Goal: Obtain resource: Download file/media

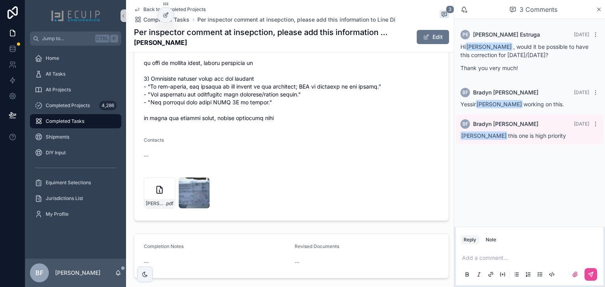
scroll to position [578, 0]
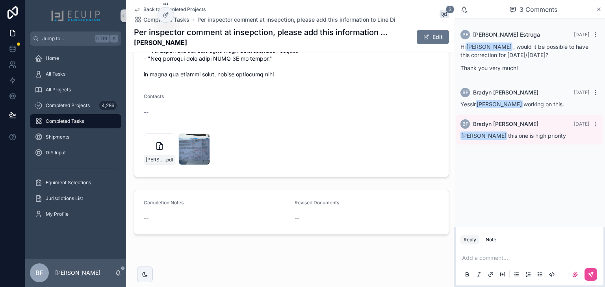
drag, startPoint x: 194, startPoint y: 45, endPoint x: 132, endPoint y: 41, distance: 62.4
click at [132, 41] on div "Back to Completed Projects Completed Tasks Per inspector comment at insepction,…" at bounding box center [291, 26] width 325 height 52
click at [417, 35] on button "Edit" at bounding box center [433, 37] width 32 height 14
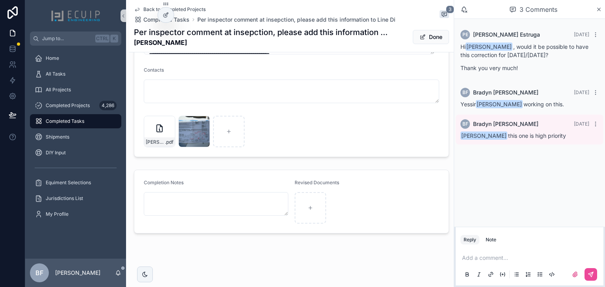
scroll to position [575, 0]
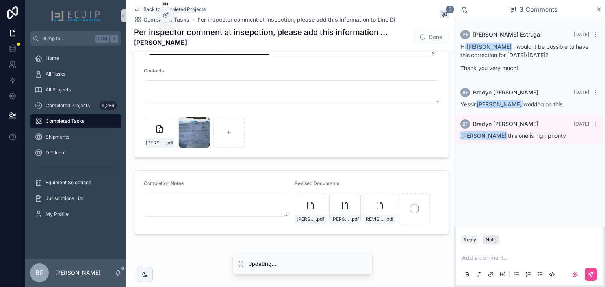
click at [496, 238] on div "Note" at bounding box center [491, 240] width 11 height 6
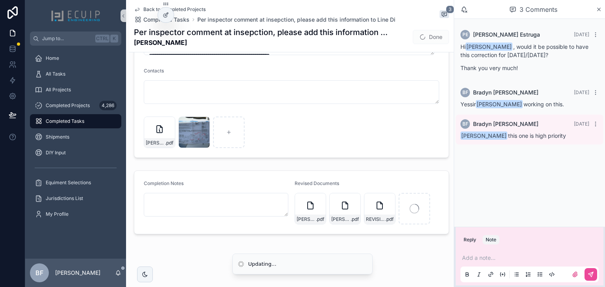
click at [503, 259] on p "scrollable content" at bounding box center [531, 258] width 138 height 8
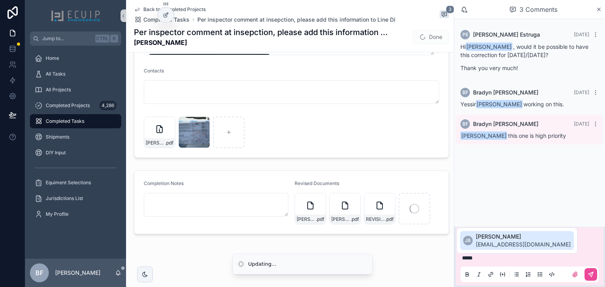
click at [500, 247] on span "jhunelb@gmail.com" at bounding box center [523, 245] width 95 height 8
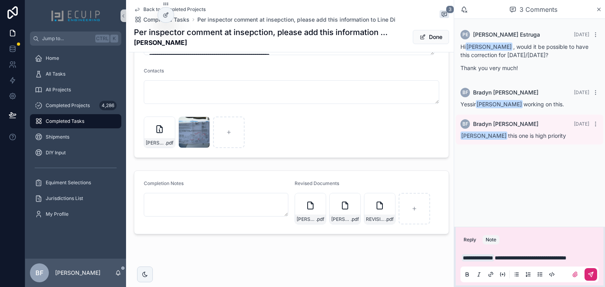
click at [591, 272] on icon "scrollable content" at bounding box center [591, 274] width 6 height 6
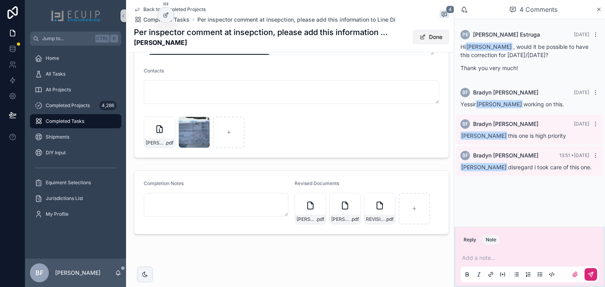
click at [429, 39] on button "Done" at bounding box center [431, 37] width 36 height 14
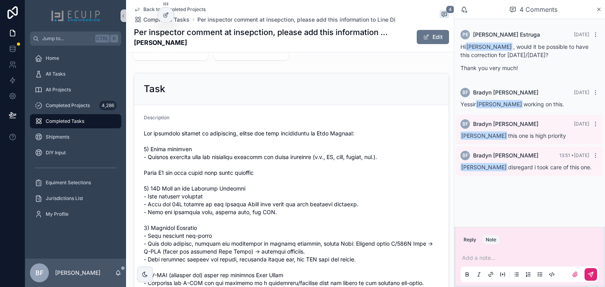
scroll to position [0, 0]
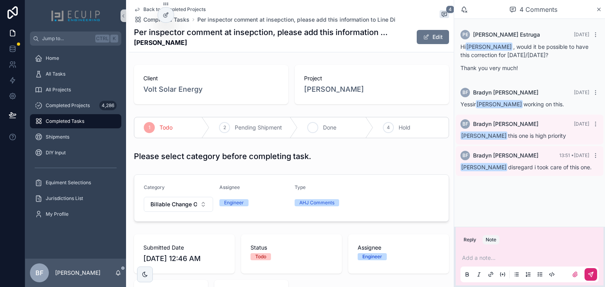
click at [317, 125] on div "3 Done" at bounding box center [335, 127] width 75 height 20
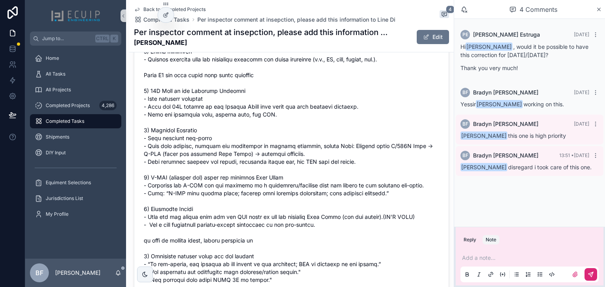
scroll to position [504, 0]
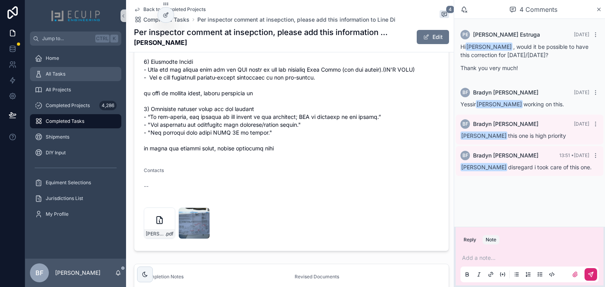
click at [76, 70] on div "All Tasks" at bounding box center [76, 74] width 82 height 13
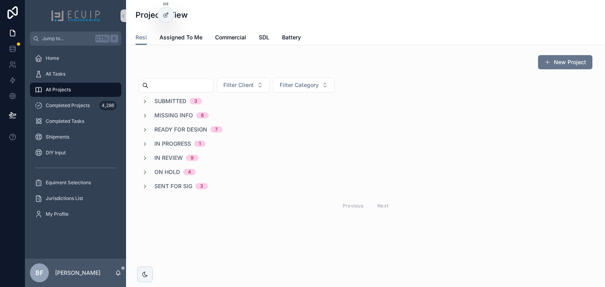
click at [179, 188] on span "Sent for Sig" at bounding box center [173, 186] width 38 height 8
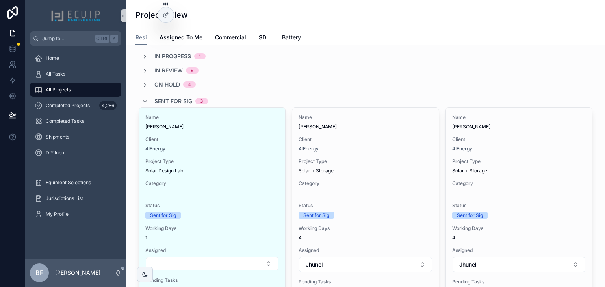
scroll to position [95, 0]
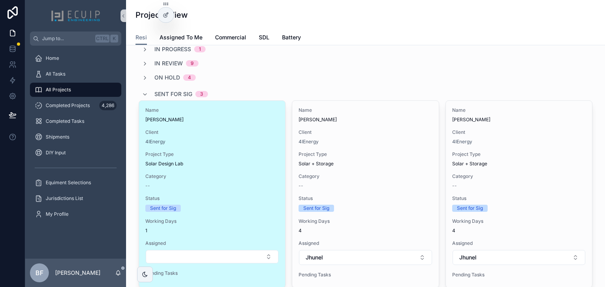
click at [249, 136] on div "Client 4IEnergy" at bounding box center [212, 137] width 134 height 16
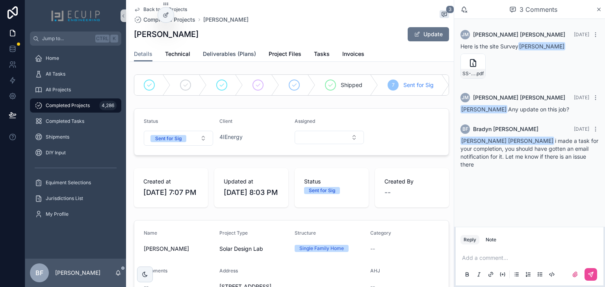
click at [248, 50] on span "Deliverables (Plans)" at bounding box center [229, 54] width 53 height 8
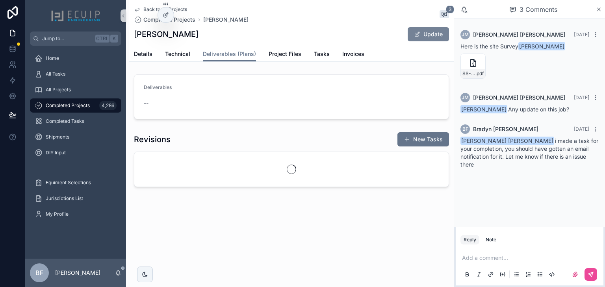
click at [436, 28] on button "Update" at bounding box center [428, 34] width 41 height 14
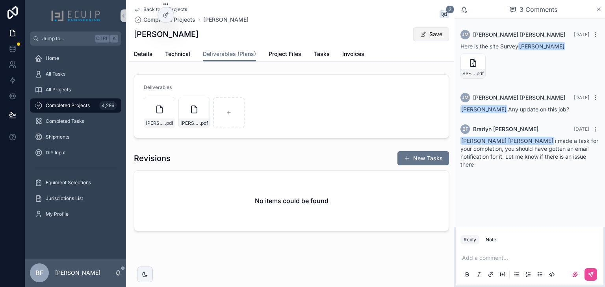
click at [435, 27] on div "Back to All Projects Completed Projects Patrick McCarty 3 Patrick McCarty Save" at bounding box center [291, 23] width 315 height 46
click at [435, 28] on button "Save" at bounding box center [431, 34] width 36 height 14
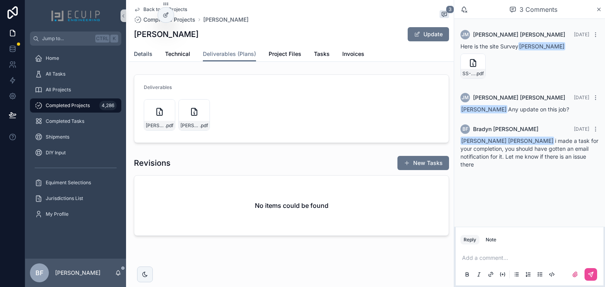
click at [147, 50] on span "Details" at bounding box center [143, 54] width 19 height 8
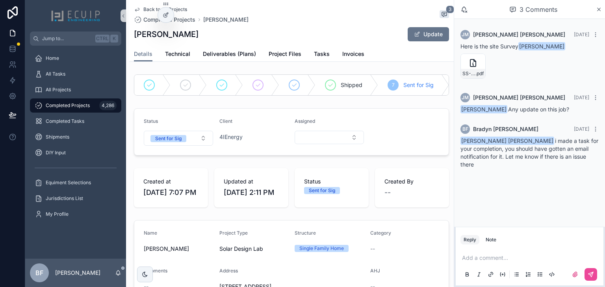
click at [181, 146] on button "Sent for Sig" at bounding box center [178, 138] width 69 height 15
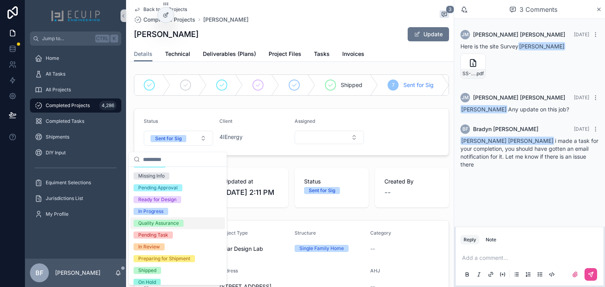
scroll to position [62, 0]
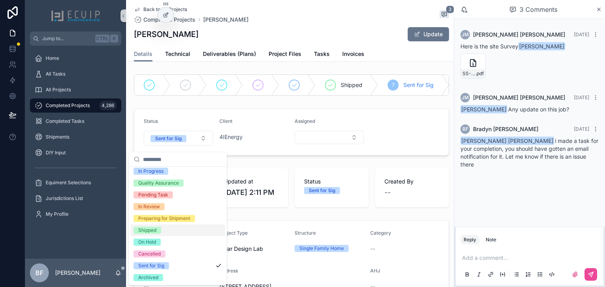
click at [156, 230] on div "Shipped" at bounding box center [147, 230] width 18 height 7
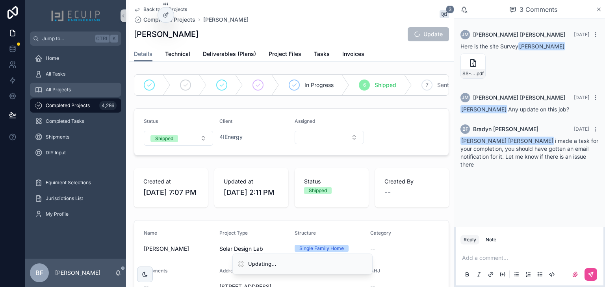
click at [61, 95] on div "All Projects" at bounding box center [76, 90] width 82 height 13
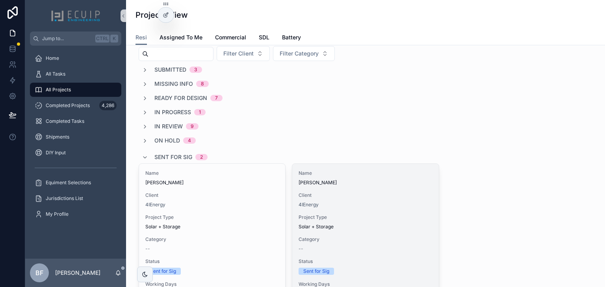
scroll to position [95, 0]
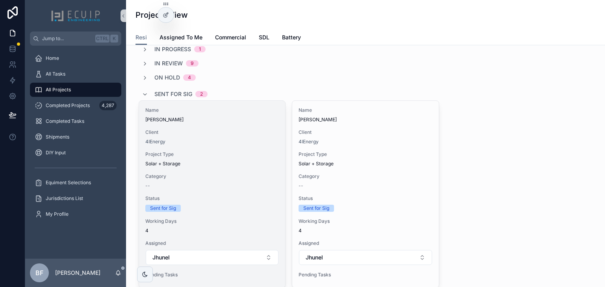
click at [214, 129] on span "Client" at bounding box center [212, 132] width 134 height 6
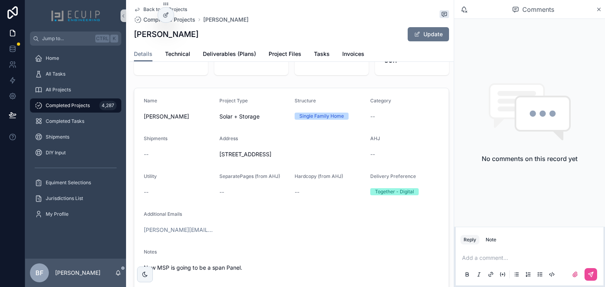
scroll to position [158, 0]
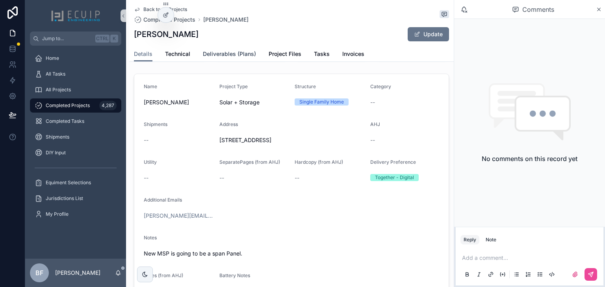
click at [233, 57] on span "Deliverables (Plans)" at bounding box center [229, 54] width 53 height 8
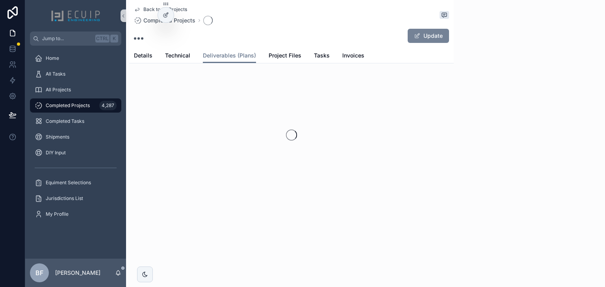
click at [433, 39] on button "Update" at bounding box center [428, 36] width 41 height 14
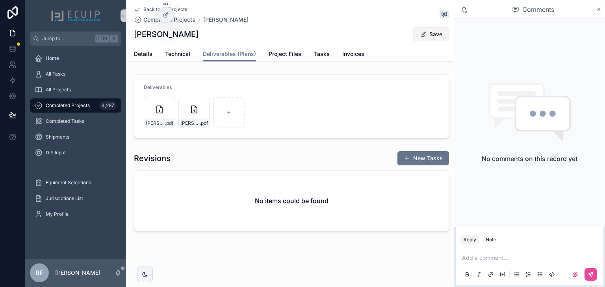
drag, startPoint x: 447, startPoint y: 35, endPoint x: 443, endPoint y: 38, distance: 5.4
click at [447, 35] on button "Save" at bounding box center [431, 34] width 36 height 14
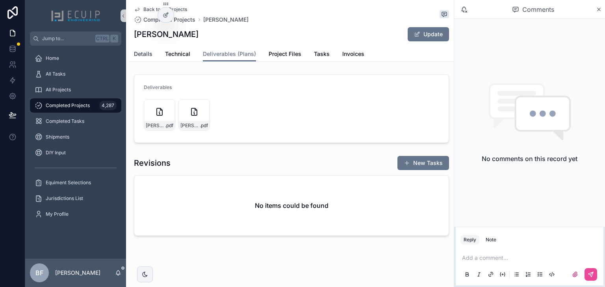
click at [145, 52] on span "Details" at bounding box center [143, 54] width 19 height 8
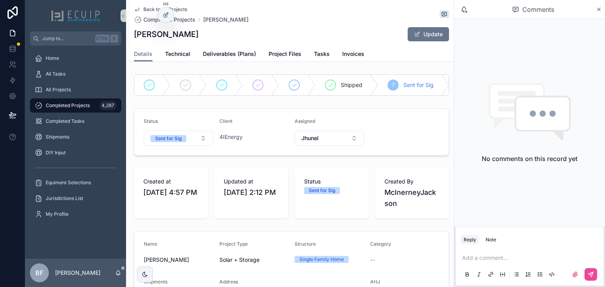
click at [176, 152] on form "Status Sent for Sig Client 4IEnergy Assigned Jhunel" at bounding box center [291, 132] width 314 height 46
click at [181, 150] on form "Status Sent for Sig Client 4IEnergy Assigned Jhunel" at bounding box center [291, 132] width 314 height 46
click at [183, 142] on span "Sent for Sig" at bounding box center [168, 138] width 36 height 7
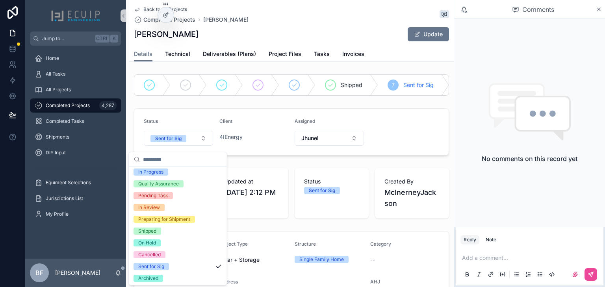
scroll to position [62, 0]
click at [153, 232] on div "Shipped" at bounding box center [147, 230] width 18 height 7
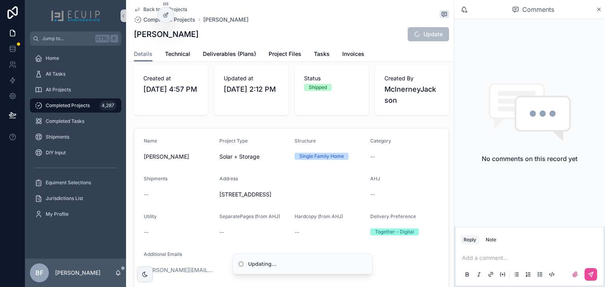
scroll to position [126, 0]
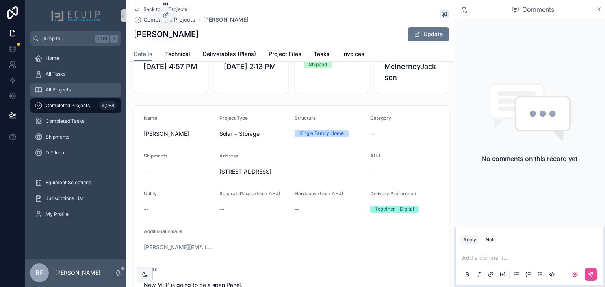
click at [68, 85] on div "All Projects" at bounding box center [76, 90] width 82 height 13
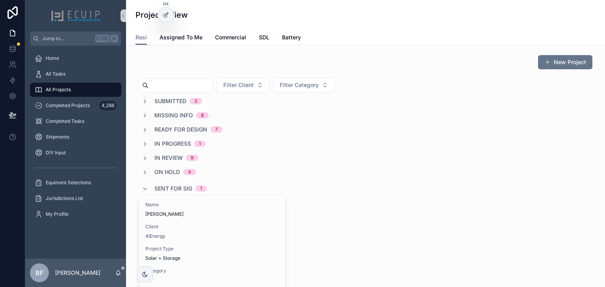
click at [189, 185] on span "Sent for Sig" at bounding box center [173, 189] width 38 height 8
click at [172, 159] on span "In Review" at bounding box center [168, 158] width 28 height 8
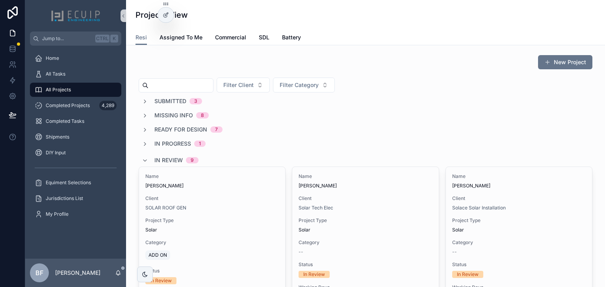
click at [177, 162] on span "In Review" at bounding box center [168, 160] width 28 height 8
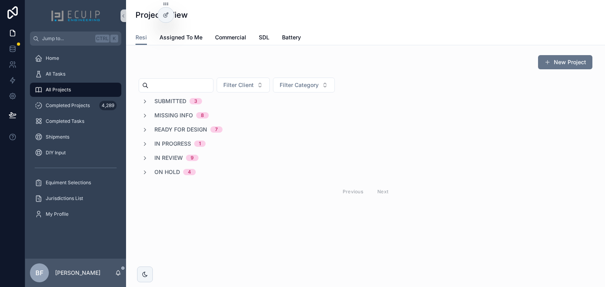
click at [167, 160] on span "In Review" at bounding box center [168, 158] width 28 height 8
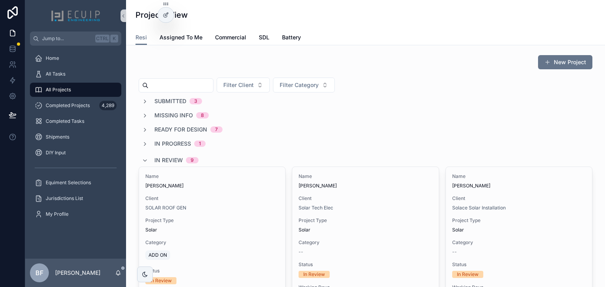
click at [164, 158] on span "In Review" at bounding box center [168, 160] width 28 height 8
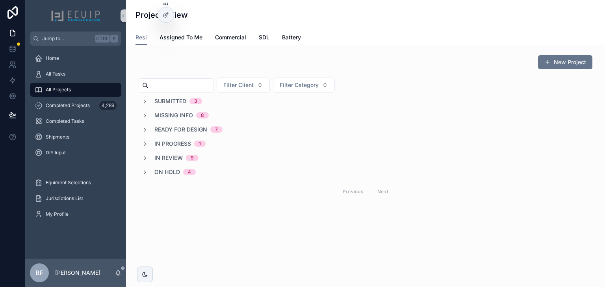
click at [171, 128] on span "Ready for Design" at bounding box center [180, 130] width 53 height 8
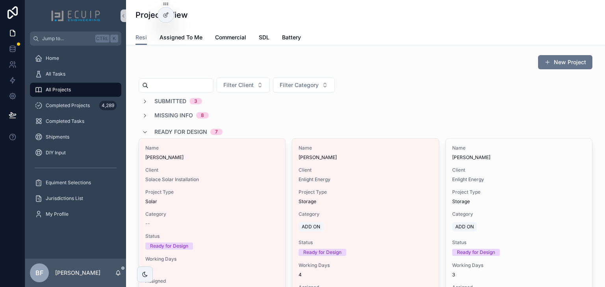
click at [165, 131] on span "Ready for Design" at bounding box center [180, 132] width 53 height 8
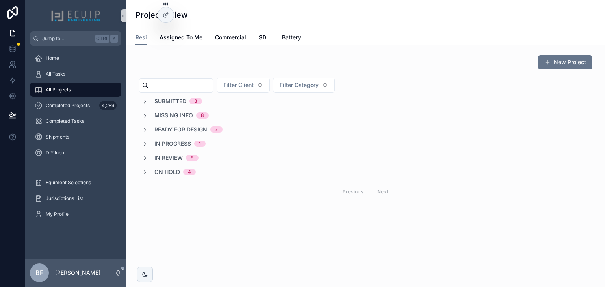
click at [166, 114] on span "Missing Info" at bounding box center [173, 115] width 39 height 8
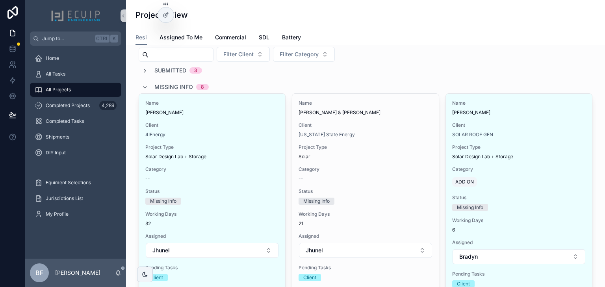
scroll to position [32, 0]
drag, startPoint x: 169, startPoint y: 92, endPoint x: 167, endPoint y: 87, distance: 5.6
click at [167, 87] on span "Missing Info" at bounding box center [173, 86] width 39 height 8
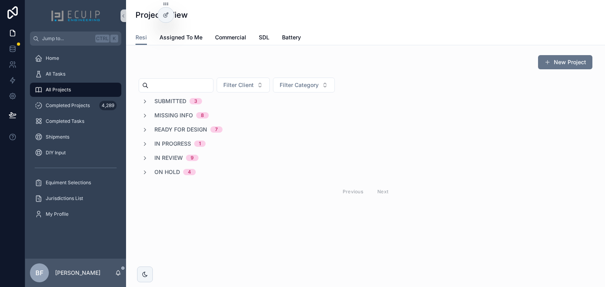
click at [166, 124] on div "Submitted 3 Missing Info 8 Ready for Design 7 In Progress 1 In Review 9 On Hold…" at bounding box center [366, 149] width 454 height 104
click at [167, 129] on span "Ready for Design" at bounding box center [180, 130] width 53 height 8
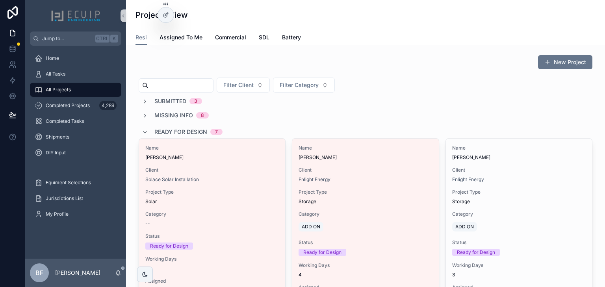
click at [170, 129] on span "Ready for Design" at bounding box center [180, 132] width 53 height 8
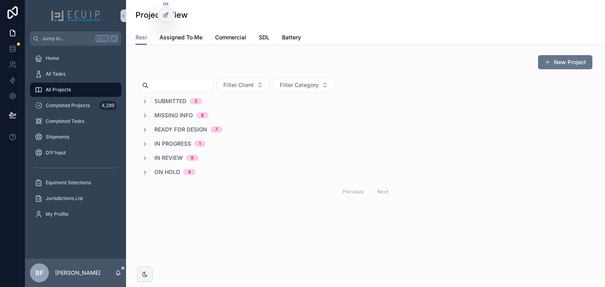
click at [170, 98] on span "Submitted" at bounding box center [170, 101] width 32 height 8
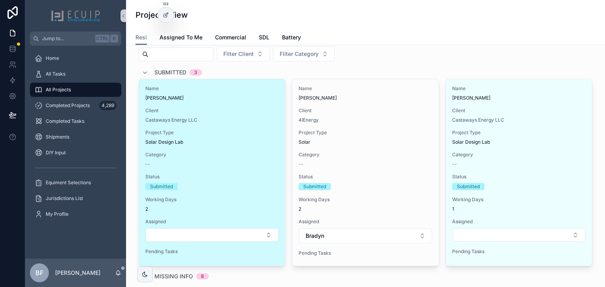
scroll to position [32, 0]
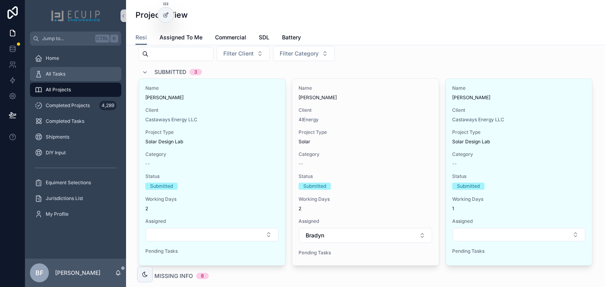
click at [71, 72] on div "All Tasks" at bounding box center [76, 74] width 82 height 13
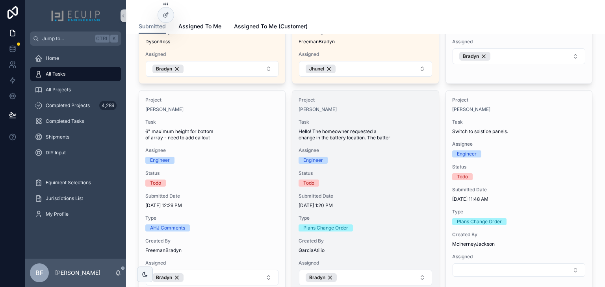
scroll to position [441, 0]
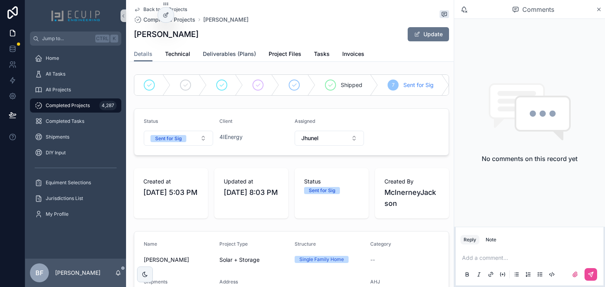
click at [232, 55] on span "Deliverables (Plans)" at bounding box center [229, 54] width 53 height 8
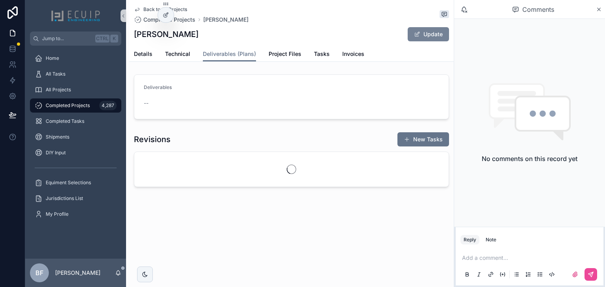
click at [412, 39] on button "Update" at bounding box center [428, 34] width 41 height 14
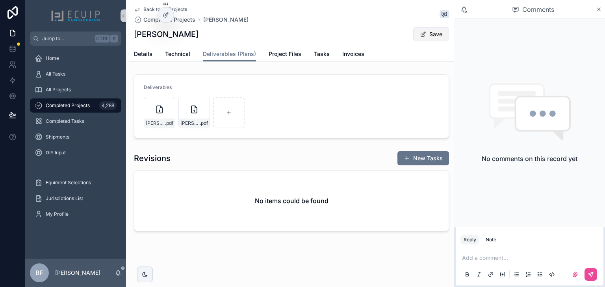
click at [427, 30] on button "Save" at bounding box center [431, 34] width 36 height 14
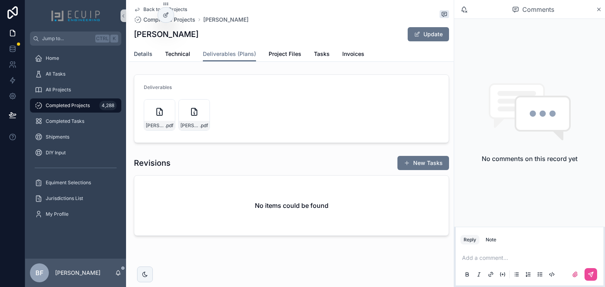
click at [138, 56] on span "Details" at bounding box center [143, 54] width 19 height 8
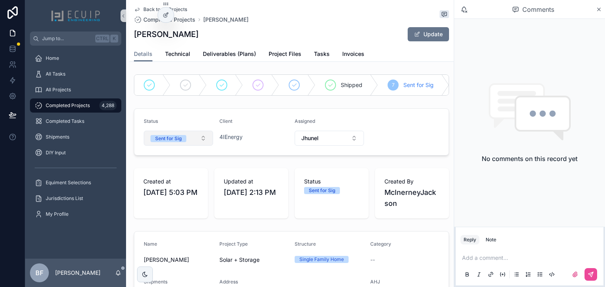
click at [178, 139] on span "Sent for Sig" at bounding box center [168, 138] width 36 height 8
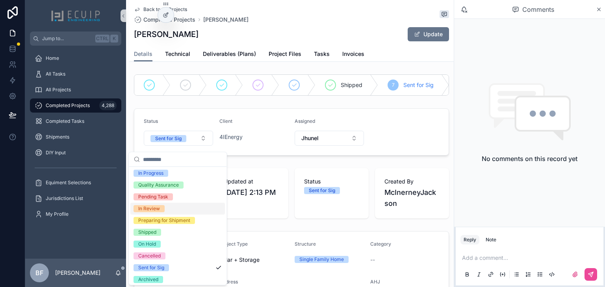
scroll to position [62, 0]
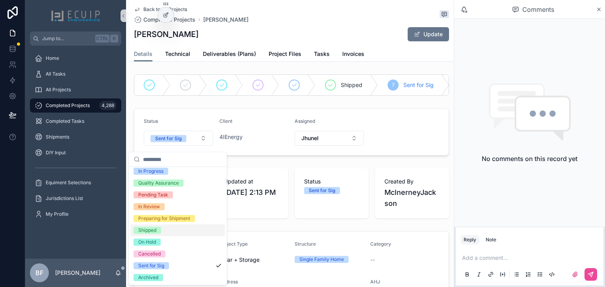
click at [155, 234] on div "Shipped" at bounding box center [177, 231] width 95 height 12
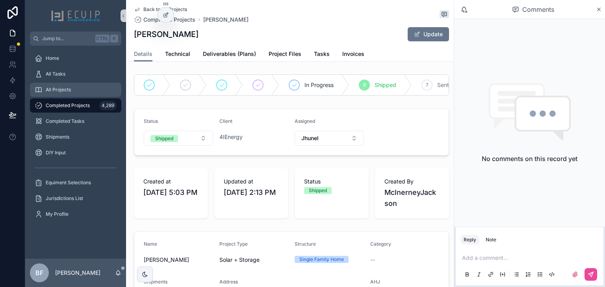
click at [71, 90] on div "All Projects" at bounding box center [76, 90] width 82 height 13
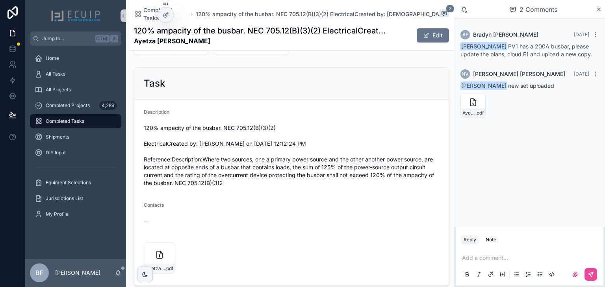
scroll to position [284, 0]
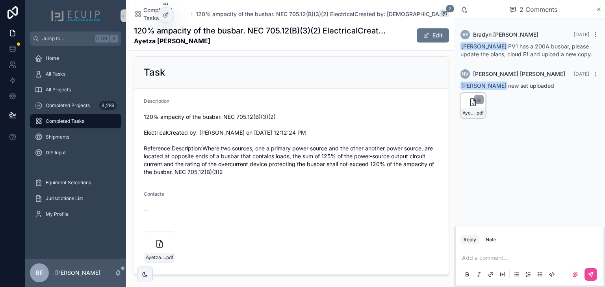
click at [479, 103] on icon "scrollable content" at bounding box center [479, 100] width 6 height 6
drag, startPoint x: 181, startPoint y: 36, endPoint x: 134, endPoint y: 38, distance: 47.7
click at [134, 38] on div "Completed Tasks 120% ampacity of the busbar. NEC 705.12(B)(3)(2) ElectricalCrea…" at bounding box center [291, 25] width 325 height 51
copy strong "Ayetza Sanabria Quintero"
click at [252, 98] on div "Description" at bounding box center [291, 102] width 295 height 9
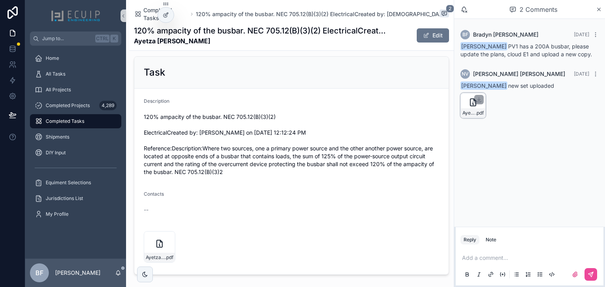
click at [350, 191] on div "Contacts" at bounding box center [291, 195] width 295 height 9
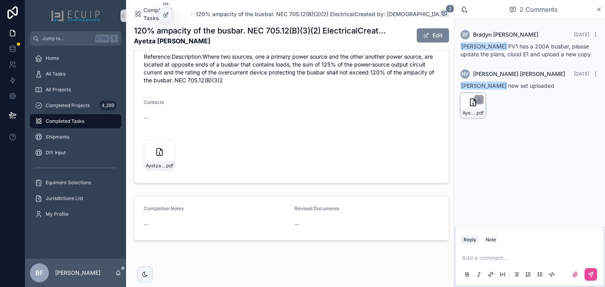
click at [435, 28] on button "Edit" at bounding box center [433, 35] width 32 height 14
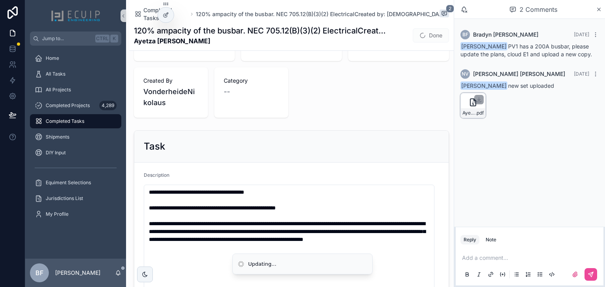
scroll to position [125, 0]
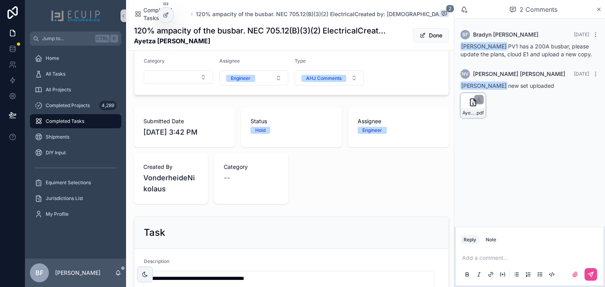
click at [426, 28] on button "Done" at bounding box center [431, 35] width 36 height 14
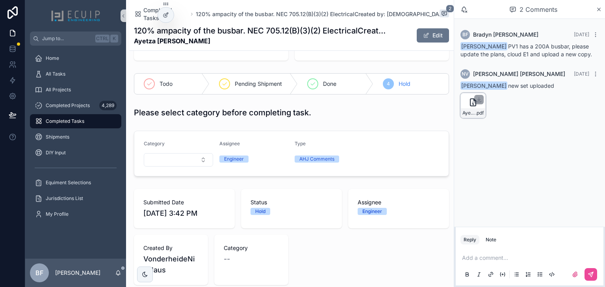
scroll to position [0, 0]
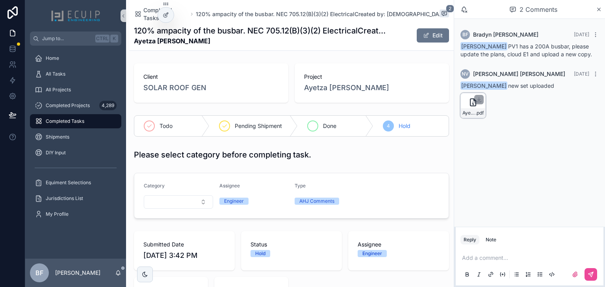
click at [312, 128] on div "Done" at bounding box center [335, 126] width 75 height 20
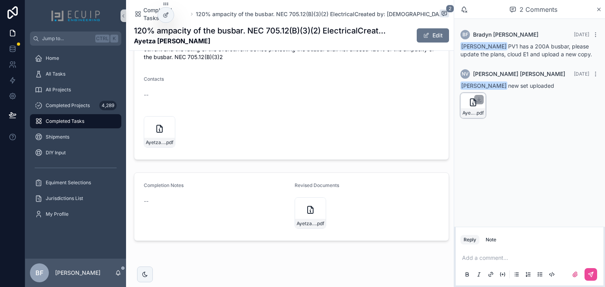
scroll to position [399, 0]
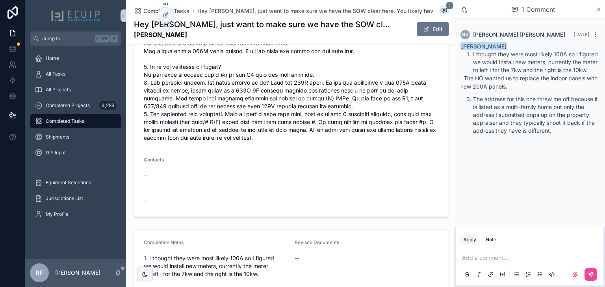
scroll to position [341, 0]
click at [503, 258] on p "scrollable content" at bounding box center [531, 258] width 138 height 8
click at [506, 244] on span "[EMAIL_ADDRESS][DOMAIN_NAME]" at bounding box center [523, 245] width 95 height 8
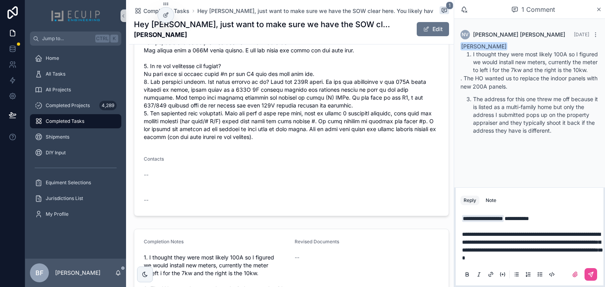
click at [495, 249] on span "**********" at bounding box center [532, 246] width 141 height 29
drag, startPoint x: 559, startPoint y: 224, endPoint x: 566, endPoint y: 240, distance: 17.0
click at [559, 232] on span "**********" at bounding box center [531, 242] width 139 height 21
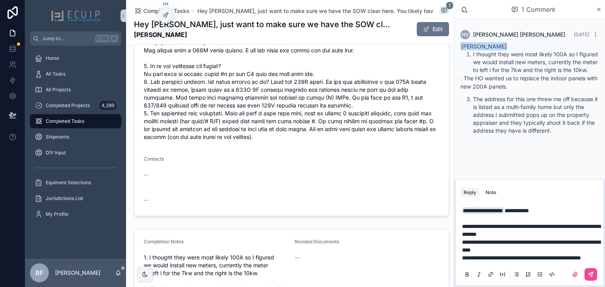
click at [529, 259] on p "**********" at bounding box center [531, 258] width 138 height 8
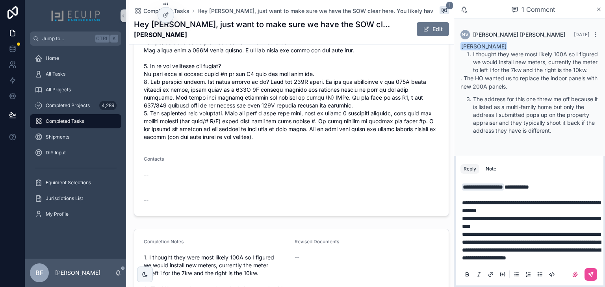
click at [521, 242] on span "**********" at bounding box center [531, 246] width 139 height 29
click at [555, 183] on p "**********" at bounding box center [531, 187] width 138 height 8
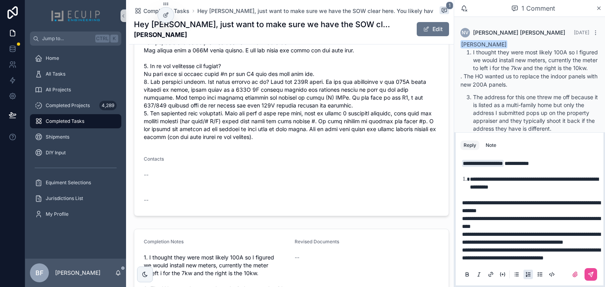
click at [549, 200] on span "**********" at bounding box center [531, 206] width 138 height 13
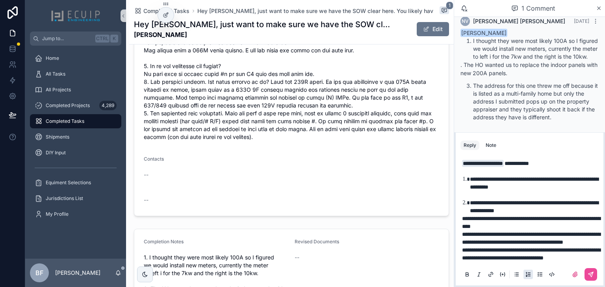
scroll to position [6, 0]
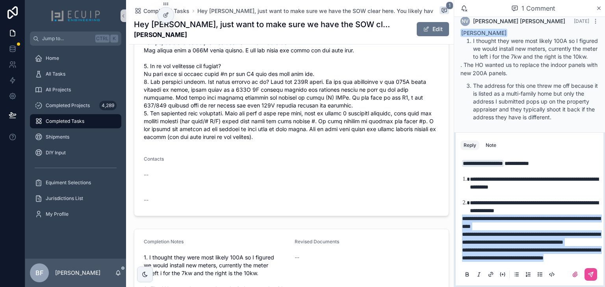
drag, startPoint x: 462, startPoint y: 202, endPoint x: 534, endPoint y: 260, distance: 92.5
click at [534, 260] on div "**********" at bounding box center [531, 211] width 138 height 102
click at [517, 277] on icon "scrollable content" at bounding box center [516, 274] width 6 height 6
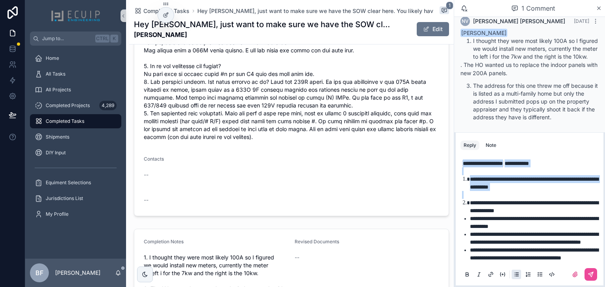
click at [535, 259] on li "**********" at bounding box center [535, 254] width 130 height 16
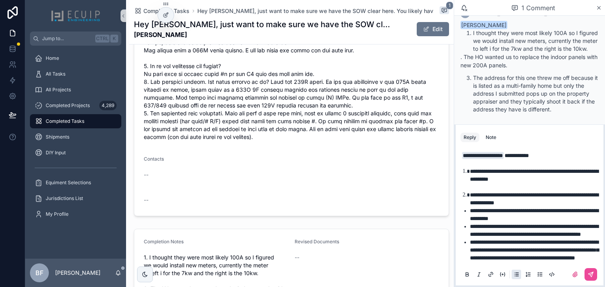
scroll to position [14, 0]
drag, startPoint x: 576, startPoint y: 259, endPoint x: 519, endPoint y: 252, distance: 57.1
click at [519, 252] on li "**********" at bounding box center [535, 250] width 130 height 24
click at [581, 260] on li "**********" at bounding box center [535, 250] width 130 height 24
click at [588, 277] on icon "scrollable content" at bounding box center [591, 274] width 6 height 6
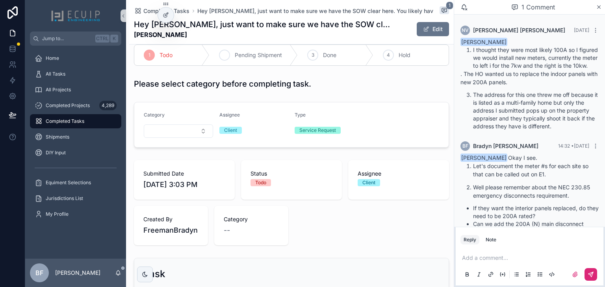
scroll to position [0, 0]
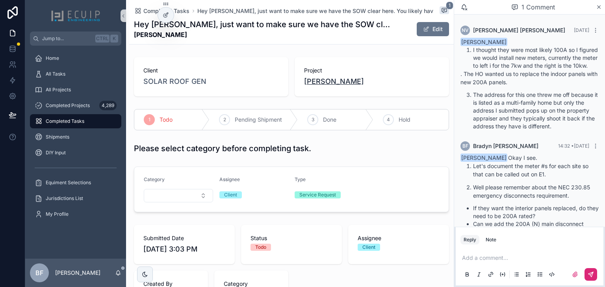
click at [312, 80] on span "[PERSON_NAME]" at bounding box center [334, 81] width 60 height 11
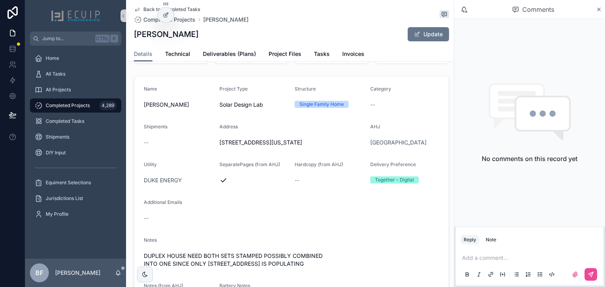
scroll to position [158, 0]
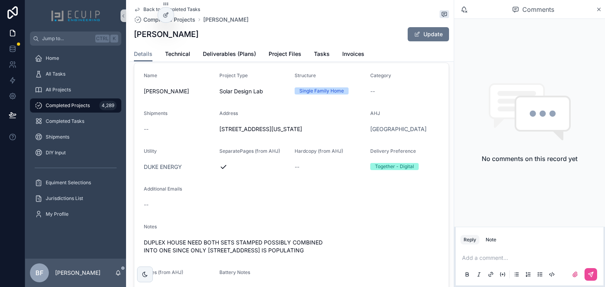
drag, startPoint x: 217, startPoint y: 144, endPoint x: 354, endPoint y: 145, distance: 136.3
click at [354, 145] on form "Name [PERSON_NAME] Project Type Solar Design Lab Structure Single Family Home C…" at bounding box center [291, 183] width 314 height 241
copy span "[STREET_ADDRESS][US_STATE]"
click at [265, 52] on div "Details Technical Deliverables (Plans) Project Files Tasks Invoices" at bounding box center [291, 53] width 315 height 15
click at [269, 52] on span "Project Files" at bounding box center [285, 54] width 33 height 8
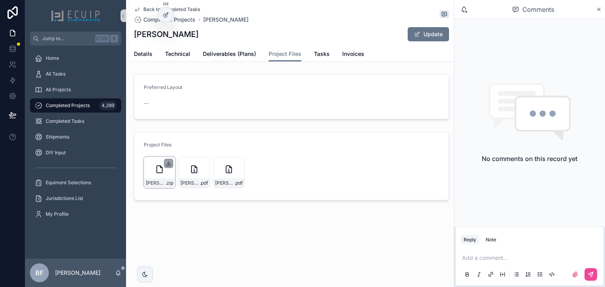
click at [166, 162] on icon "scrollable content" at bounding box center [168, 163] width 6 height 6
click at [168, 162] on icon "scrollable content" at bounding box center [168, 163] width 6 height 6
click at [320, 57] on span "Tasks" at bounding box center [322, 54] width 16 height 8
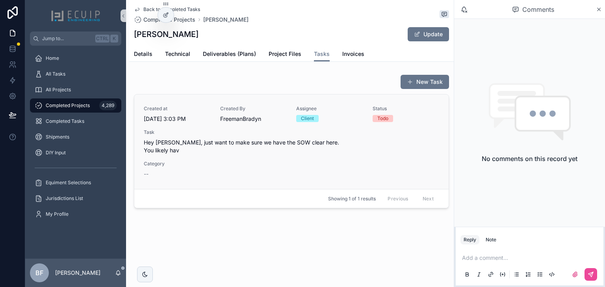
click at [330, 142] on span "Hey [PERSON_NAME], just want to make sure we have the SOW clear here. You likel…" at bounding box center [291, 147] width 295 height 16
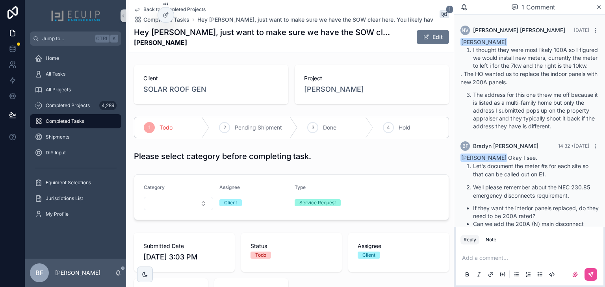
scroll to position [75, 0]
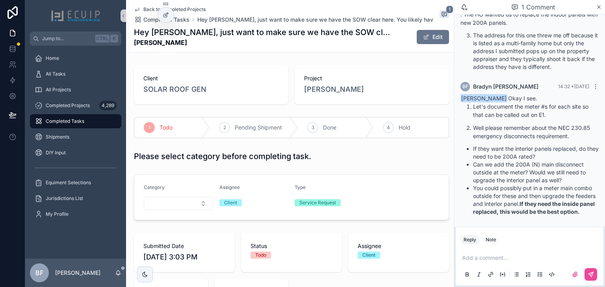
click at [513, 255] on p "scrollable content" at bounding box center [531, 258] width 138 height 8
click at [514, 258] on p "scrollable content" at bounding box center [531, 258] width 138 height 8
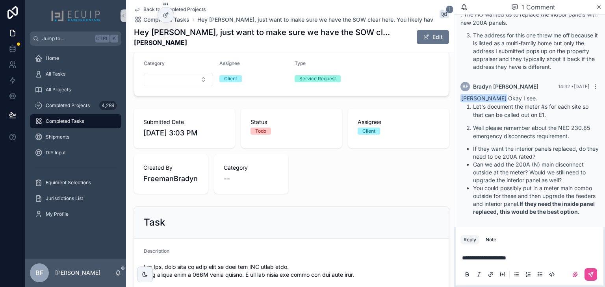
scroll to position [252, 0]
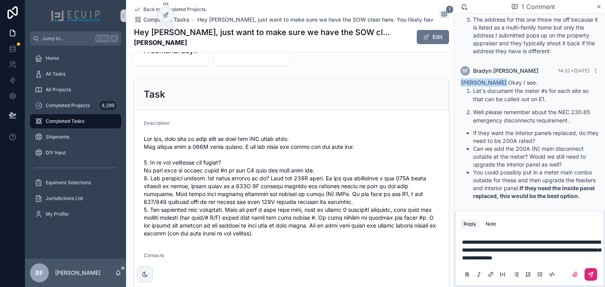
click at [591, 276] on icon "scrollable content" at bounding box center [591, 274] width 6 height 6
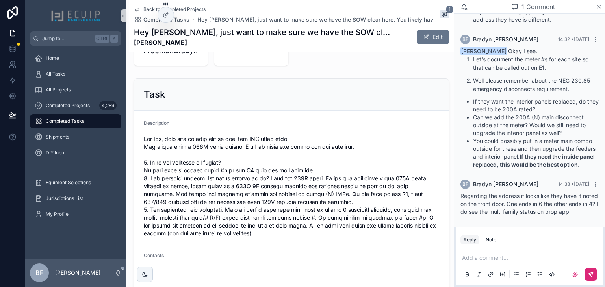
scroll to position [129, 0]
click at [507, 254] on div "Add a comment..." at bounding box center [530, 265] width 138 height 33
click at [507, 257] on p "scrollable content" at bounding box center [531, 258] width 138 height 8
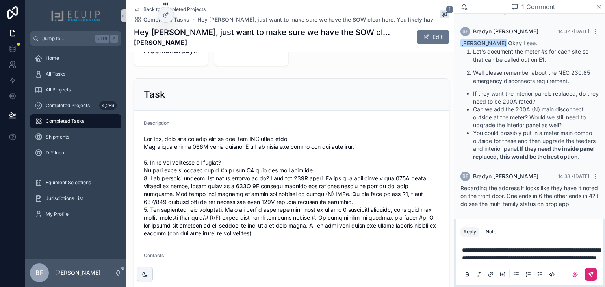
click at [550, 252] on span "**********" at bounding box center [531, 253] width 138 height 13
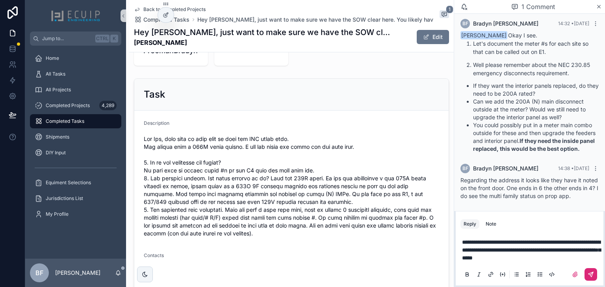
click at [592, 272] on icon "scrollable content" at bounding box center [591, 274] width 5 height 5
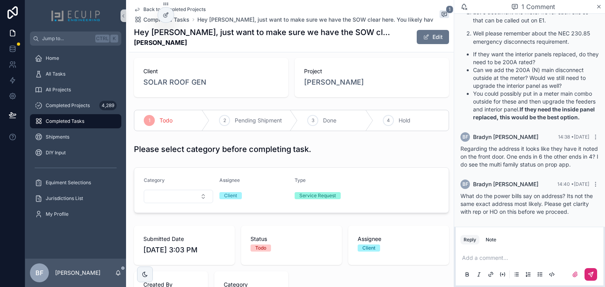
scroll to position [0, 0]
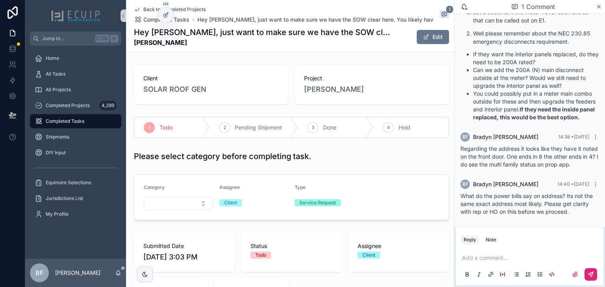
click at [320, 97] on div "Project [PERSON_NAME]" at bounding box center [372, 84] width 154 height 39
click at [318, 90] on span "[PERSON_NAME]" at bounding box center [334, 89] width 60 height 11
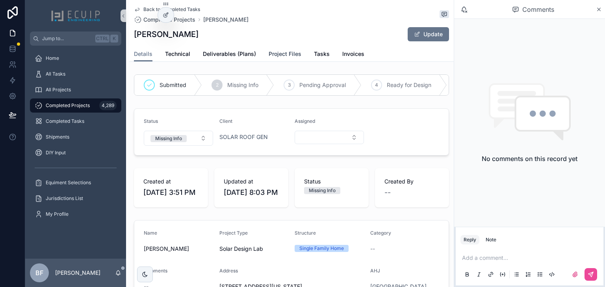
click at [284, 51] on span "Project Files" at bounding box center [285, 54] width 33 height 8
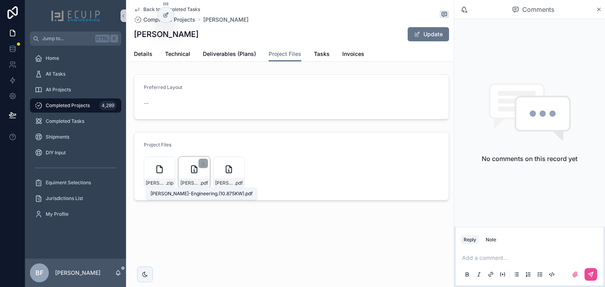
click at [194, 184] on span "[PERSON_NAME]-Engineering.(10.875KW)" at bounding box center [189, 183] width 19 height 6
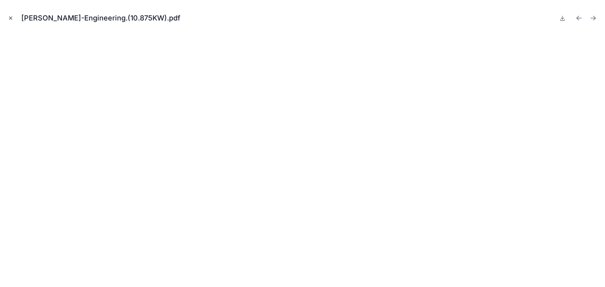
click at [11, 20] on icon "Close modal" at bounding box center [11, 18] width 6 height 6
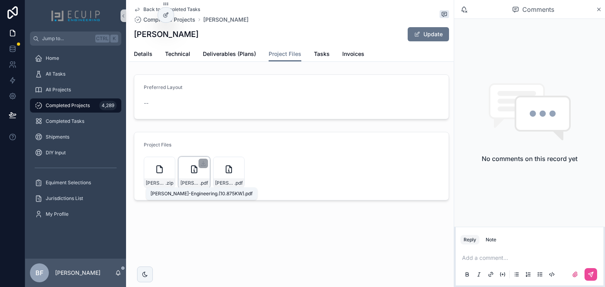
click at [196, 185] on span "[PERSON_NAME]-Engineering.(10.875KW)" at bounding box center [189, 183] width 19 height 6
